Goal: Check status: Check status

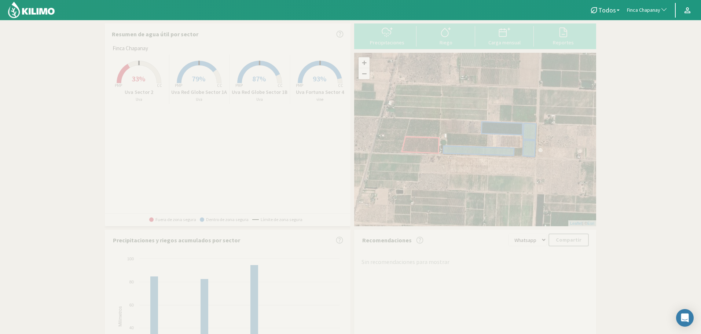
click at [652, 11] on span "Finca Chapanay" at bounding box center [643, 10] width 33 height 7
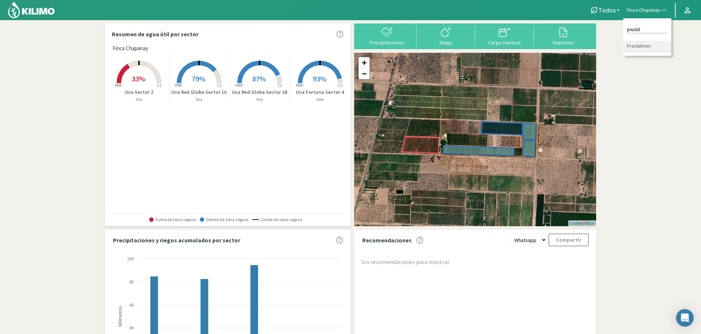
type input "prodal"
click at [649, 43] on li "Prodalmen" at bounding box center [648, 46] width 48 height 11
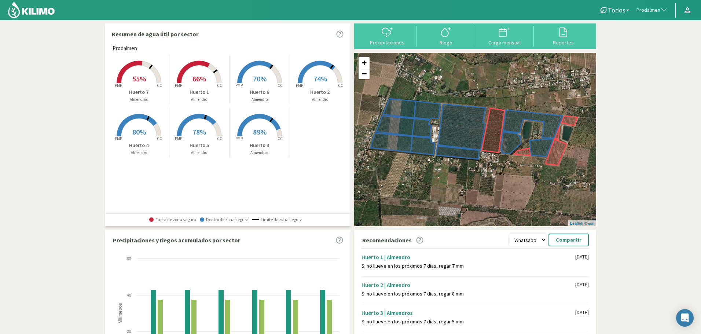
click at [132, 72] on rect at bounding box center [139, 84] width 59 height 59
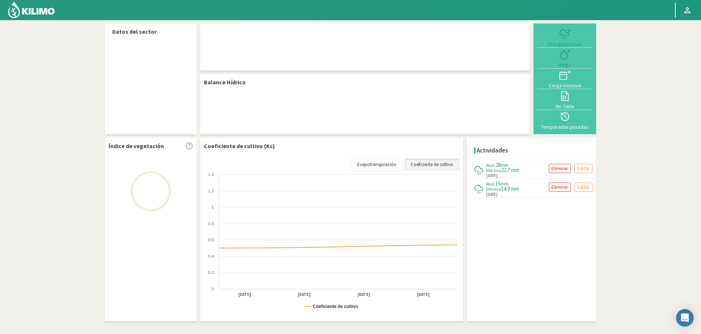
select select "231: Object"
select select "6: Object"
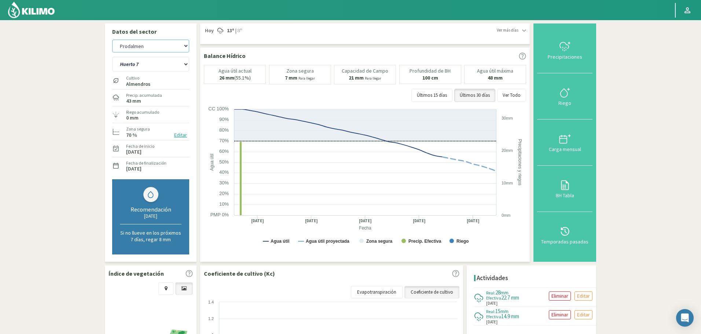
click at [146, 46] on select "Agr. Cardonal Agr. El Carmelo Agrícola Bakia Agrícola [GEOGRAPHIC_DATA] - IC Ag…" at bounding box center [150, 46] width 77 height 13
click at [112, 40] on select "Agr. Cardonal Agr. El Carmelo Agrícola Bakia Agrícola [GEOGRAPHIC_DATA] - IC Ag…" at bounding box center [150, 46] width 77 height 13
select select "395: Object"
select select "7: Object"
